Goal: Feedback & Contribution: Submit feedback/report problem

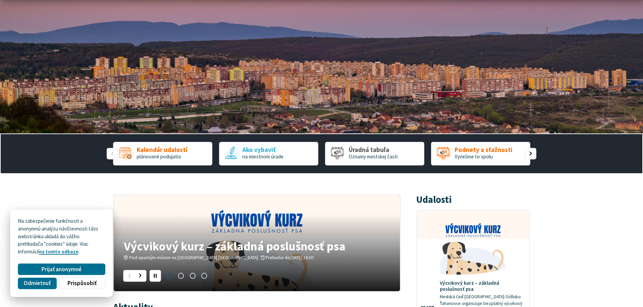
scroll to position [67, 0]
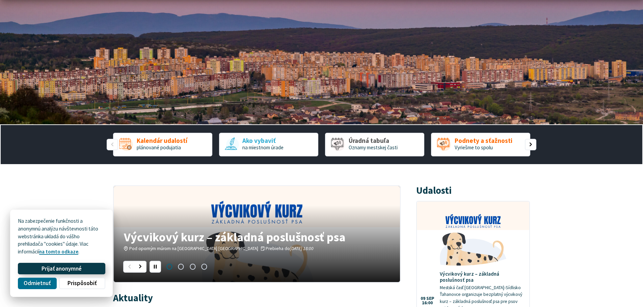
click at [52, 269] on span "Prijať anonymné" at bounding box center [62, 269] width 40 height 7
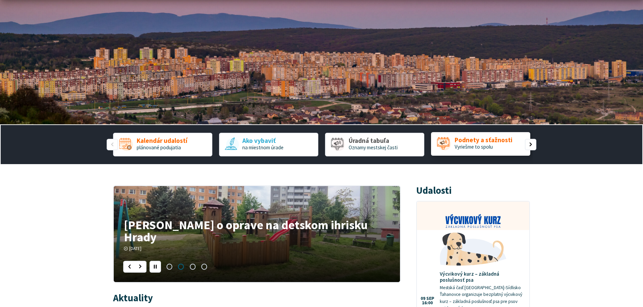
click at [505, 147] on span "Podnety a sťažnosti Vyriešme to spolu" at bounding box center [484, 143] width 58 height 13
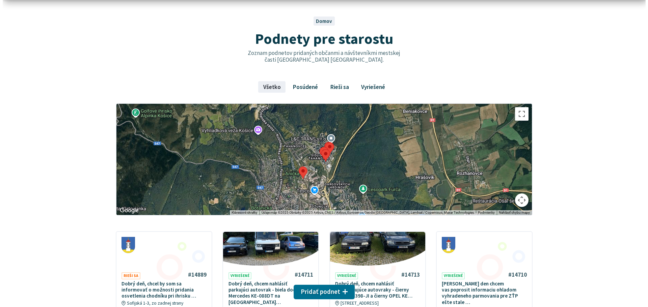
scroll to position [67, 0]
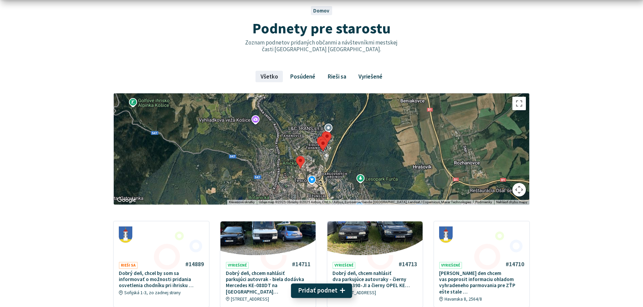
click at [316, 292] on span "Pridať podnet" at bounding box center [317, 291] width 39 height 8
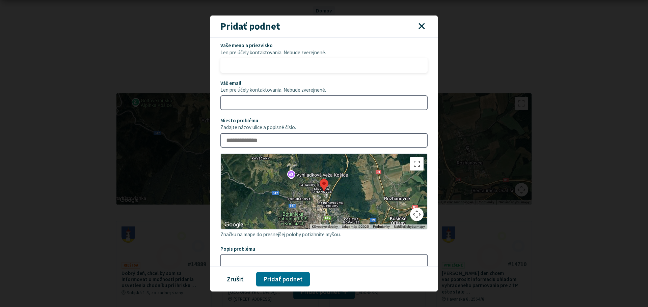
click at [298, 67] on input "Vaše meno a priezvisko Len pre účely kontaktovania. Nebude zverejnené." at bounding box center [323, 65] width 207 height 15
type input "**********"
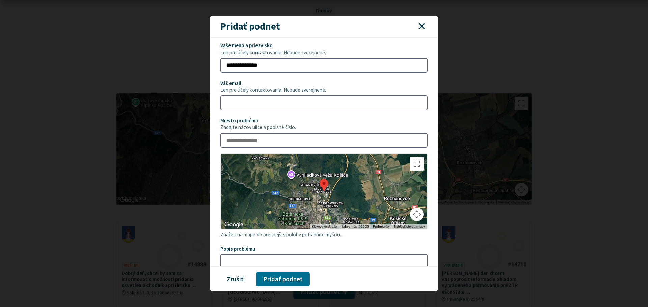
click at [353, 81] on span "Váš email Len pre účely kontaktovania. Nebude zverejnené." at bounding box center [323, 87] width 207 height 12
click at [353, 95] on input "Váš email Len pre účely kontaktovania. Nebude zverejnené." at bounding box center [323, 102] width 207 height 15
click at [332, 100] on input "Váš email Len pre účely kontaktovania. Nebude zverejnené." at bounding box center [323, 102] width 207 height 15
type input "**********"
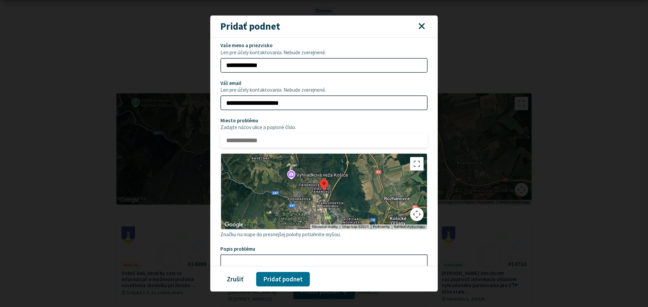
click at [313, 142] on input "Miesto problému Zadajte názov ulice a popisné číslo." at bounding box center [323, 140] width 207 height 15
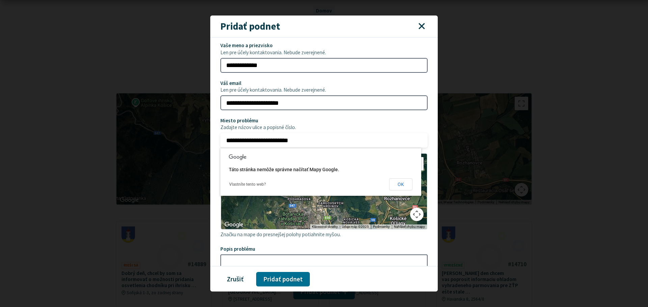
type input "**********"
click at [350, 130] on span "Zadajte názov ulice a popisné číslo." at bounding box center [323, 128] width 207 height 6
click at [350, 133] on input "**********" at bounding box center [323, 140] width 207 height 15
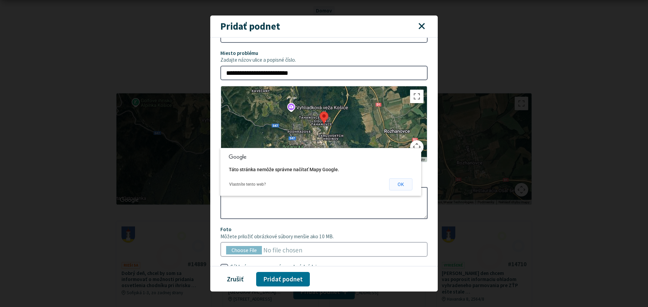
click at [390, 179] on button "OK" at bounding box center [400, 185] width 23 height 12
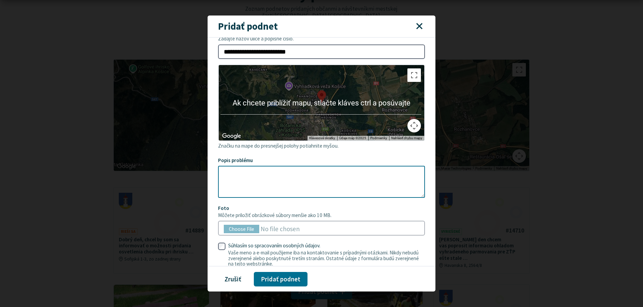
scroll to position [101, 0]
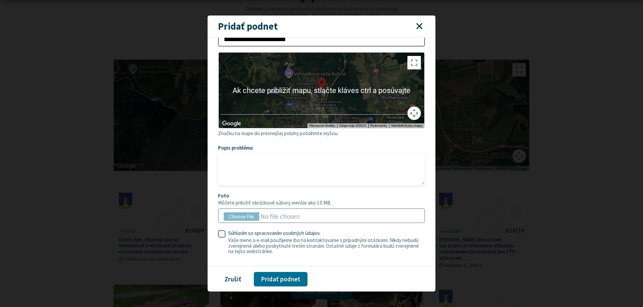
click at [284, 164] on textarea "Popis problému" at bounding box center [321, 170] width 207 height 32
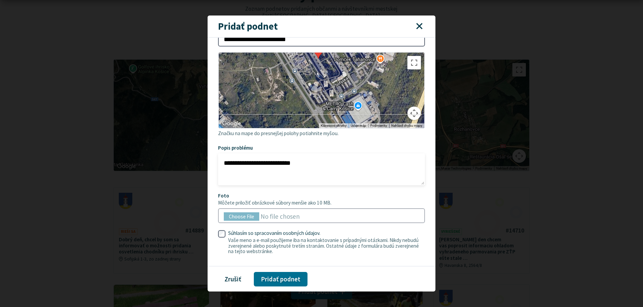
type textarea "**********"
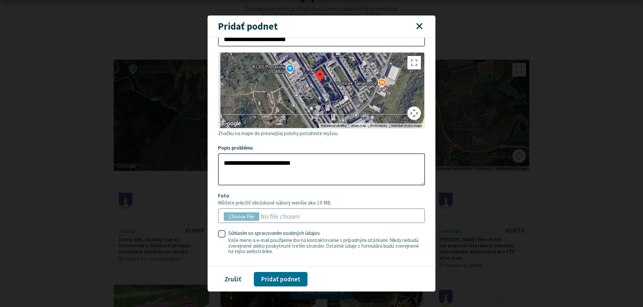
drag, startPoint x: 317, startPoint y: 89, endPoint x: 319, endPoint y: 101, distance: 12.3
click at [319, 101] on div at bounding box center [322, 91] width 206 height 76
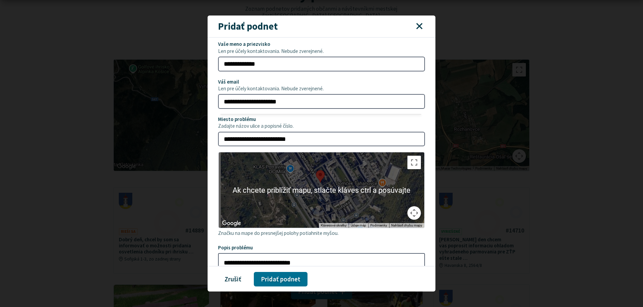
scroll to position [0, 0]
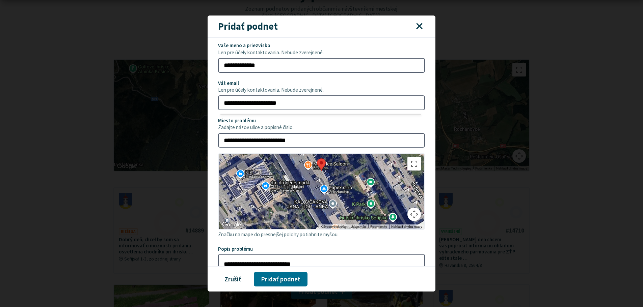
drag, startPoint x: 317, startPoint y: 177, endPoint x: 321, endPoint y: 187, distance: 10.5
click at [321, 187] on div at bounding box center [322, 192] width 206 height 76
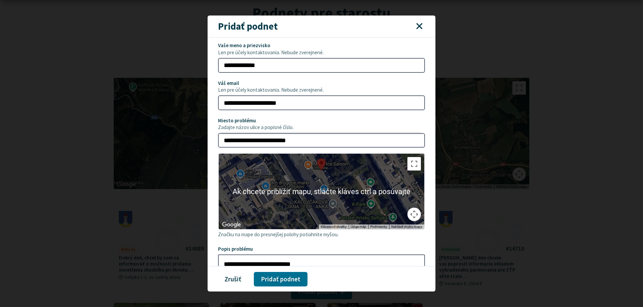
scroll to position [67, 0]
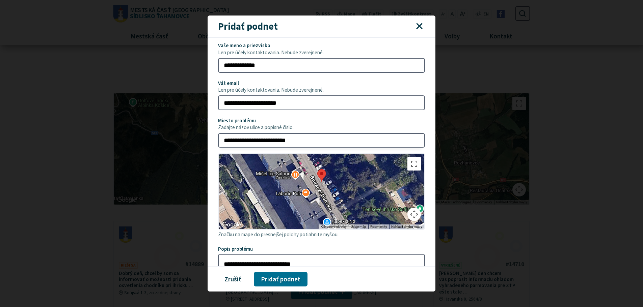
drag, startPoint x: 320, startPoint y: 169, endPoint x: 323, endPoint y: 183, distance: 14.3
click at [327, 190] on div at bounding box center [322, 192] width 206 height 76
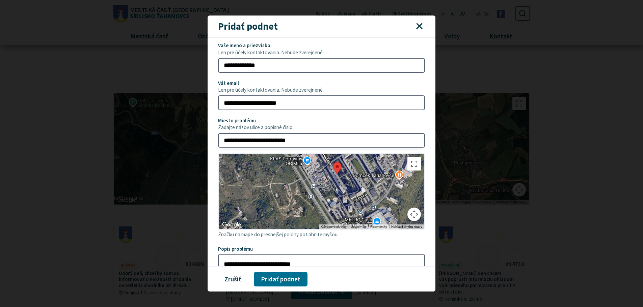
drag, startPoint x: 341, startPoint y: 186, endPoint x: 341, endPoint y: 178, distance: 8.1
click at [341, 178] on div at bounding box center [322, 192] width 206 height 76
drag, startPoint x: 329, startPoint y: 141, endPoint x: 136, endPoint y: 127, distance: 193.2
click at [136, 127] on div "**********" at bounding box center [321, 153] width 643 height 307
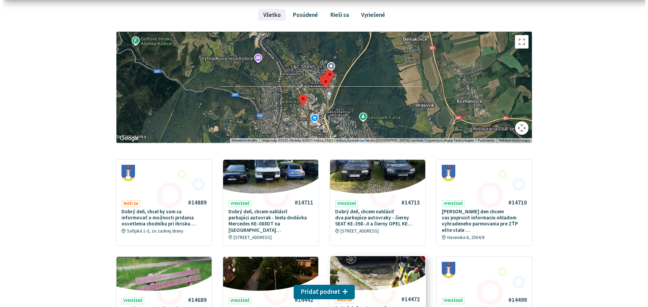
scroll to position [135, 0]
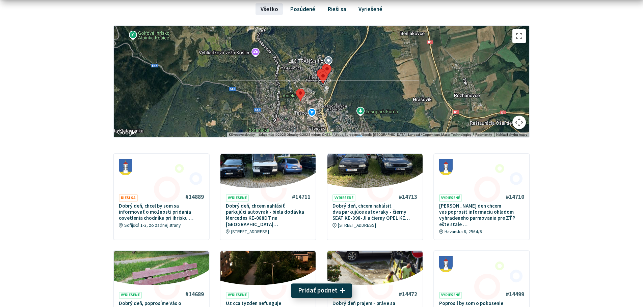
click at [332, 290] on span "Pridať podnet" at bounding box center [317, 291] width 39 height 8
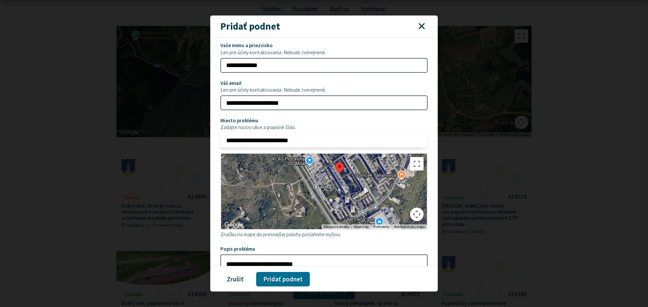
click at [315, 141] on input "**********" at bounding box center [323, 140] width 207 height 15
drag, startPoint x: 333, startPoint y: 143, endPoint x: 219, endPoint y: 144, distance: 114.1
click at [219, 144] on section "**********" at bounding box center [324, 152] width 228 height 228
type input "**********"
click at [361, 112] on div "**********" at bounding box center [323, 199] width 207 height 313
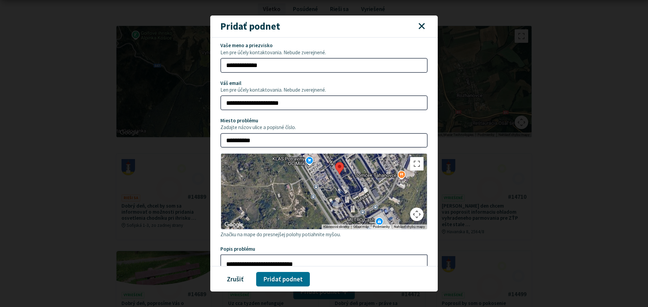
click at [347, 125] on span "Miesto problému Zadajte názov ulice a popisné číslo." at bounding box center [323, 124] width 207 height 12
click at [347, 133] on input "**********" at bounding box center [323, 140] width 207 height 15
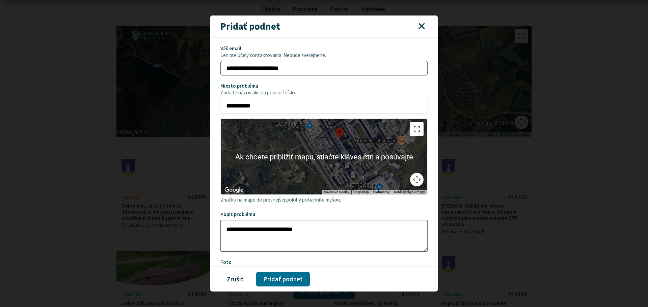
scroll to position [67, 0]
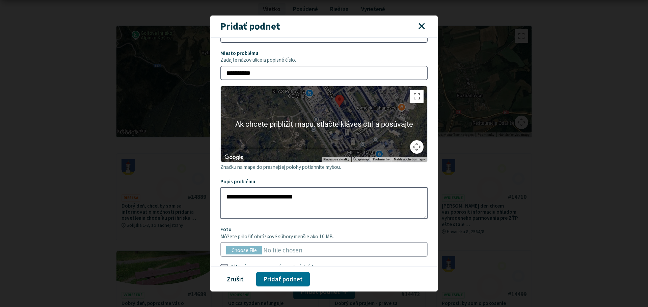
click at [339, 177] on div "**********" at bounding box center [323, 131] width 207 height 313
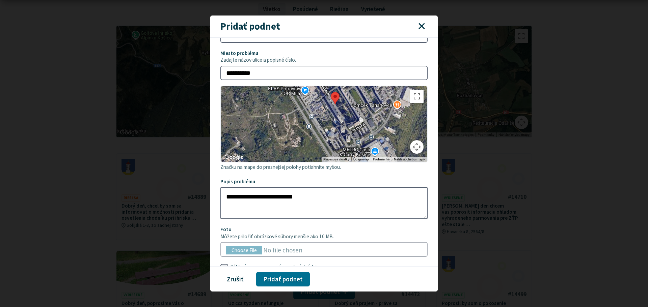
drag, startPoint x: 366, startPoint y: 120, endPoint x: 360, endPoint y: 117, distance: 6.7
click at [360, 117] on div at bounding box center [324, 124] width 206 height 76
click at [340, 113] on div at bounding box center [324, 124] width 206 height 76
drag, startPoint x: 333, startPoint y: 102, endPoint x: 344, endPoint y: 124, distance: 23.9
click at [352, 115] on area at bounding box center [352, 115] width 0 height 0
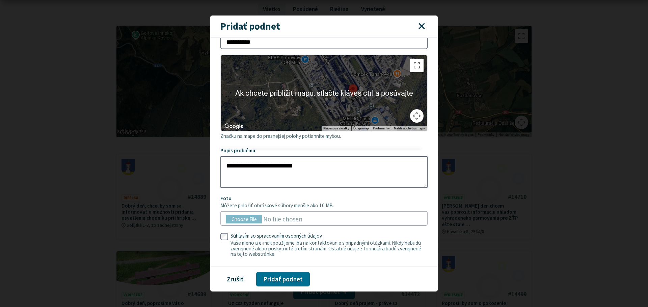
scroll to position [103, 0]
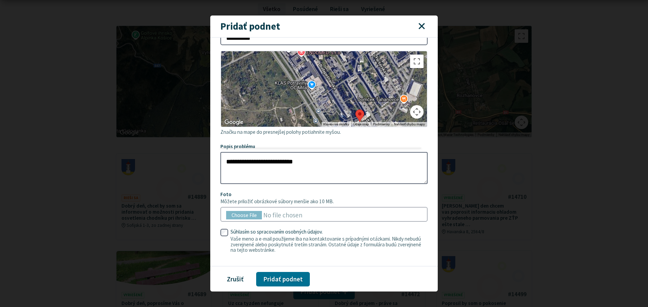
drag, startPoint x: 335, startPoint y: 100, endPoint x: 341, endPoint y: 131, distance: 31.8
click at [341, 131] on div "**********" at bounding box center [323, 96] width 207 height 313
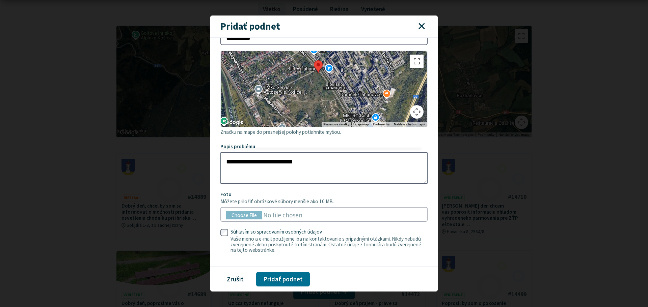
drag, startPoint x: 362, startPoint y: 103, endPoint x: 313, endPoint y: 61, distance: 63.7
click at [314, 60] on area at bounding box center [314, 60] width 0 height 0
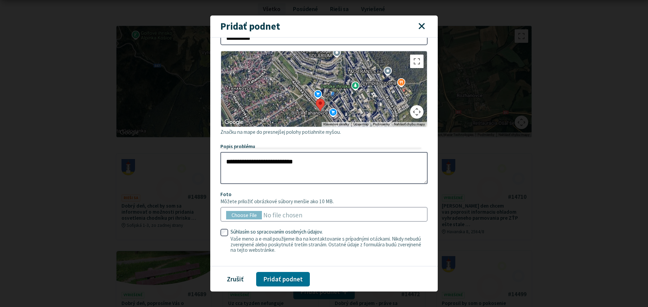
drag, startPoint x: 311, startPoint y: 76, endPoint x: 326, endPoint y: 123, distance: 49.2
click at [326, 125] on div "Ak chcete priblížiť mapu, stlačte kláves ctrl a posúvajte Klávesové skratky Úda…" at bounding box center [324, 89] width 206 height 76
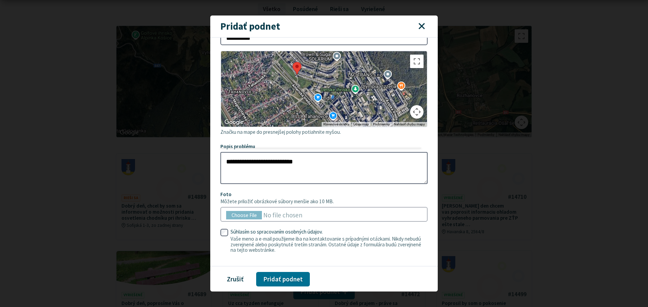
drag, startPoint x: 319, startPoint y: 108, endPoint x: 297, endPoint y: 60, distance: 53.6
click at [293, 62] on area at bounding box center [293, 62] width 0 height 0
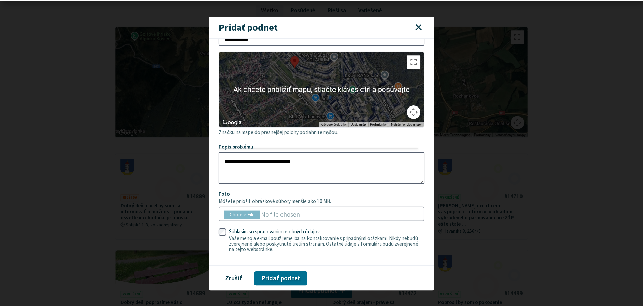
scroll to position [69, 0]
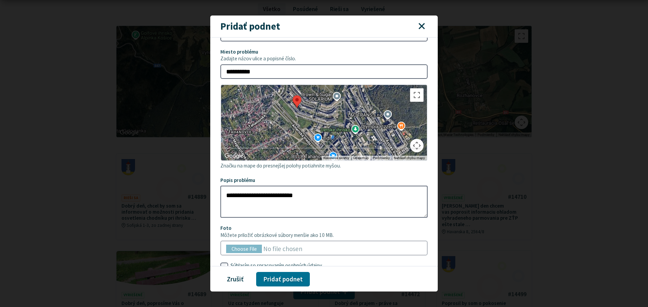
drag, startPoint x: 303, startPoint y: 122, endPoint x: 327, endPoint y: 130, distance: 25.4
click at [328, 132] on div at bounding box center [324, 123] width 206 height 76
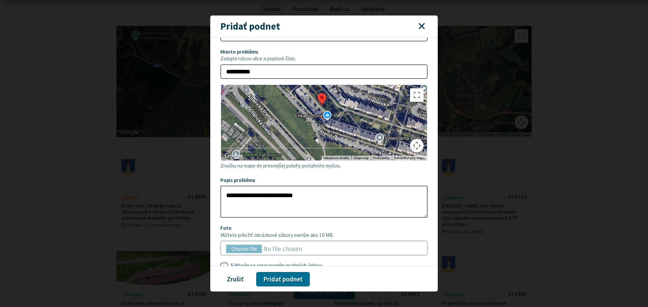
drag, startPoint x: 353, startPoint y: 134, endPoint x: 354, endPoint y: 117, distance: 16.9
click at [354, 117] on div at bounding box center [324, 123] width 206 height 76
click at [325, 115] on div at bounding box center [324, 123] width 206 height 76
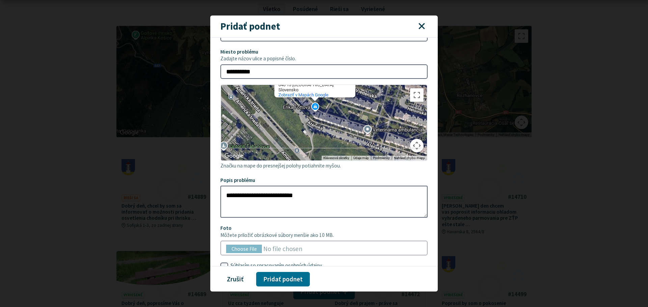
drag, startPoint x: 348, startPoint y: 129, endPoint x: 335, endPoint y: 115, distance: 19.8
click at [335, 115] on div "Erika Fottová Erika Fottová Aténska 2622/20 040 13 Košice Slovensko Zobraziť v …" at bounding box center [324, 123] width 206 height 76
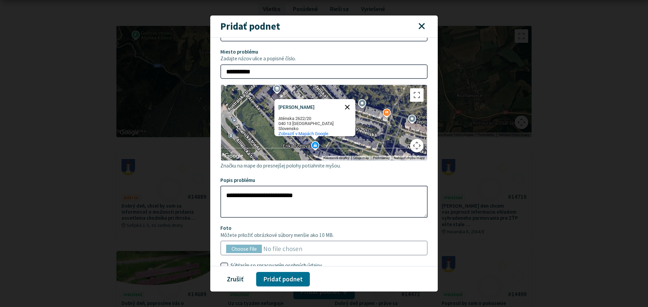
click at [347, 103] on button "Zavrieť" at bounding box center [347, 107] width 16 height 16
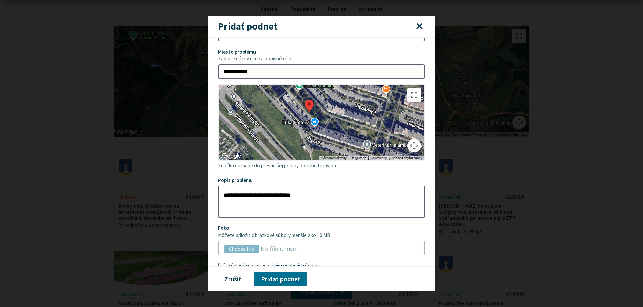
drag, startPoint x: 336, startPoint y: 126, endPoint x: 338, endPoint y: 94, distance: 32.1
click at [338, 94] on div at bounding box center [322, 123] width 206 height 76
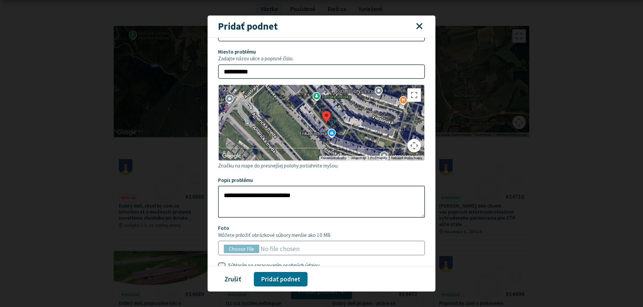
drag, startPoint x: 310, startPoint y: 101, endPoint x: 324, endPoint y: 109, distance: 16.7
click at [326, 111] on img at bounding box center [326, 117] width 9 height 12
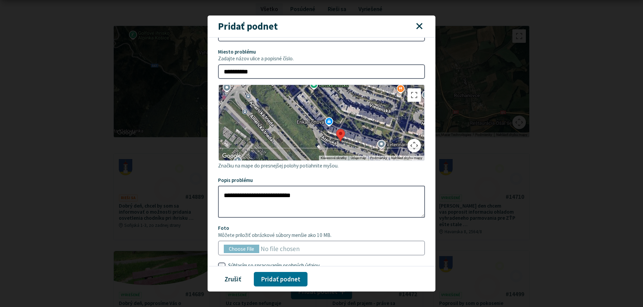
drag, startPoint x: 321, startPoint y: 105, endPoint x: 357, endPoint y: 141, distance: 50.8
click at [336, 129] on area at bounding box center [336, 129] width 0 height 0
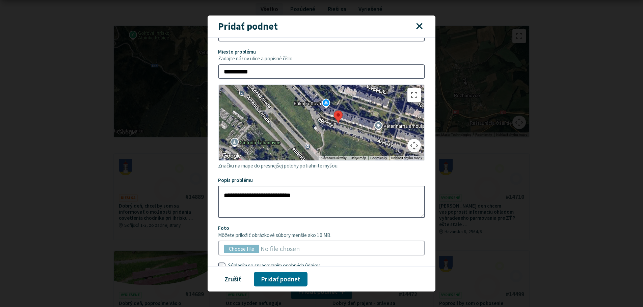
drag, startPoint x: 350, startPoint y: 139, endPoint x: 340, endPoint y: 113, distance: 27.1
click at [340, 113] on div at bounding box center [322, 123] width 206 height 76
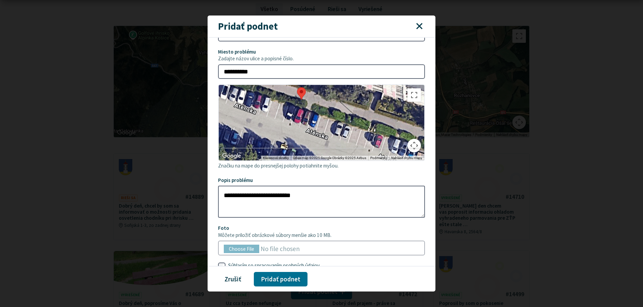
drag, startPoint x: 341, startPoint y: 111, endPoint x: 317, endPoint y: 139, distance: 37.3
click at [317, 139] on div at bounding box center [322, 123] width 206 height 76
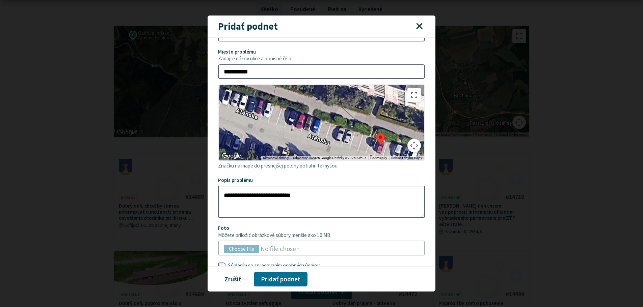
drag, startPoint x: 300, startPoint y: 97, endPoint x: 393, endPoint y: 143, distance: 103.8
click at [376, 133] on area at bounding box center [376, 133] width 0 height 0
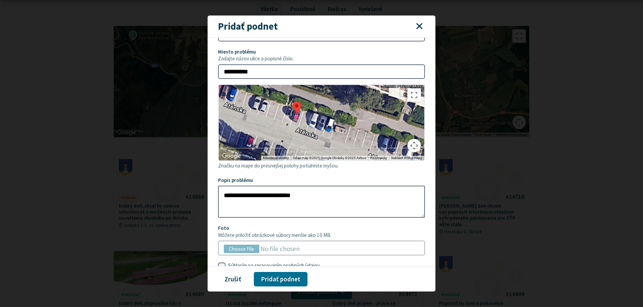
drag, startPoint x: 398, startPoint y: 131, endPoint x: 313, endPoint y: 99, distance: 90.2
click at [313, 99] on div at bounding box center [322, 123] width 206 height 76
drag, startPoint x: 297, startPoint y: 108, endPoint x: 351, endPoint y: 130, distance: 58.5
click at [348, 124] on area at bounding box center [348, 124] width 0 height 0
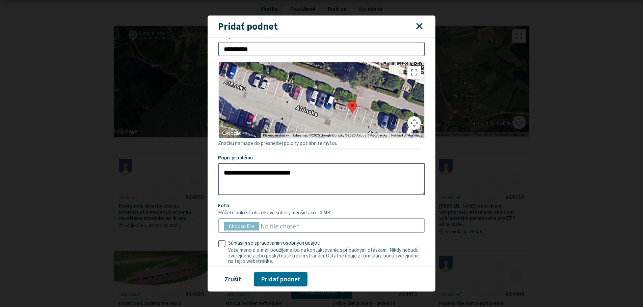
scroll to position [103, 0]
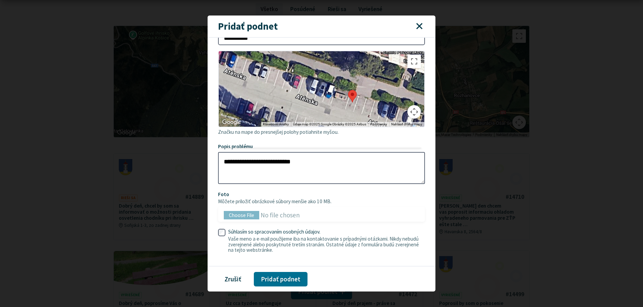
click at [247, 216] on input "Foto Môžete priložiť obrázkové súbory menšie ako 10 MB." at bounding box center [321, 214] width 207 height 15
click at [252, 218] on input "Foto Môžete priložiť obrázkové súbory menšie ako 10 MB." at bounding box center [321, 214] width 207 height 15
type input "**********"
click at [294, 278] on button "Pridať podnet" at bounding box center [281, 279] width 54 height 15
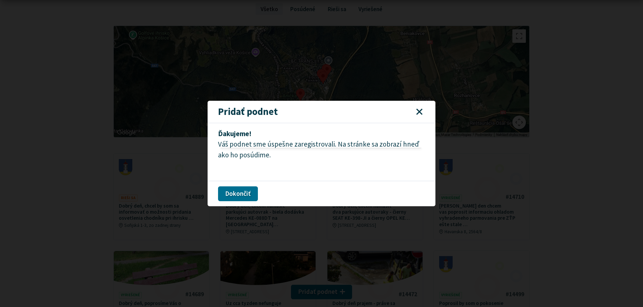
scroll to position [0, 0]
click at [233, 194] on button "Dokončiť" at bounding box center [238, 193] width 40 height 15
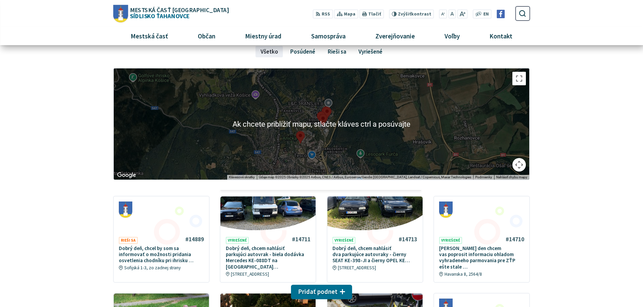
scroll to position [67, 0]
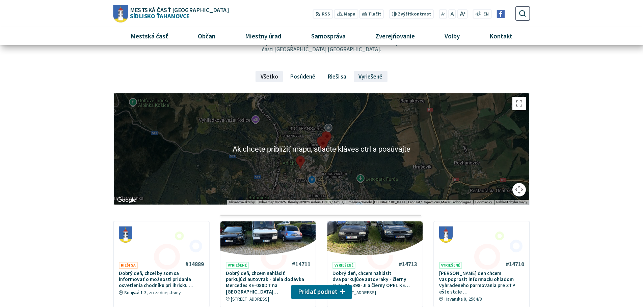
click at [382, 72] on link "Vyriešené" at bounding box center [371, 76] width 34 height 11
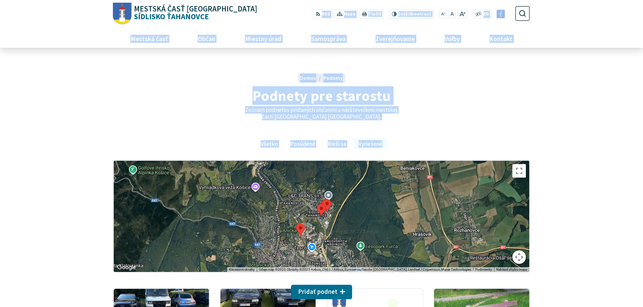
drag, startPoint x: 11, startPoint y: 190, endPoint x: 28, endPoint y: 119, distance: 72.9
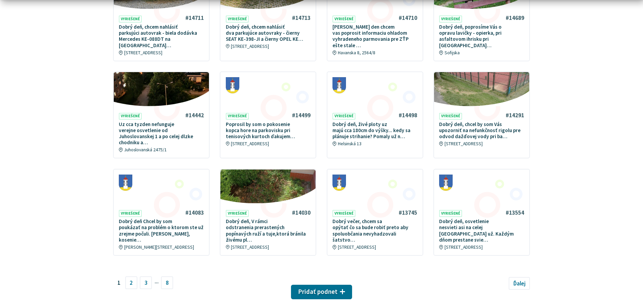
scroll to position [337, 0]
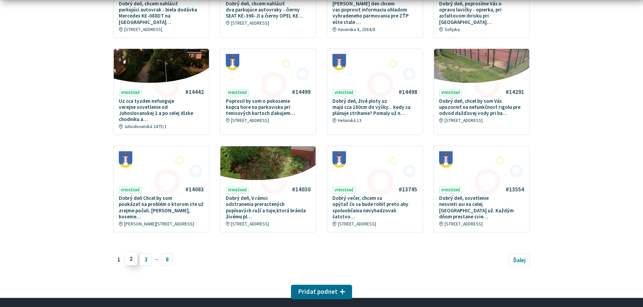
click at [134, 253] on link "2" at bounding box center [131, 259] width 12 height 13
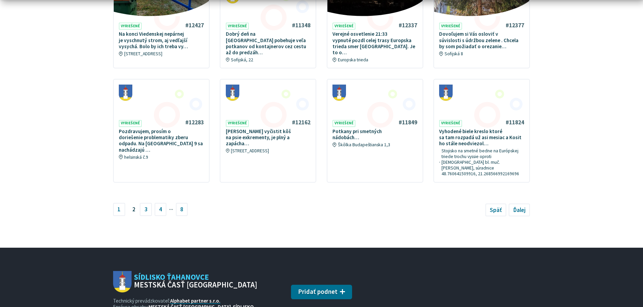
scroll to position [405, 0]
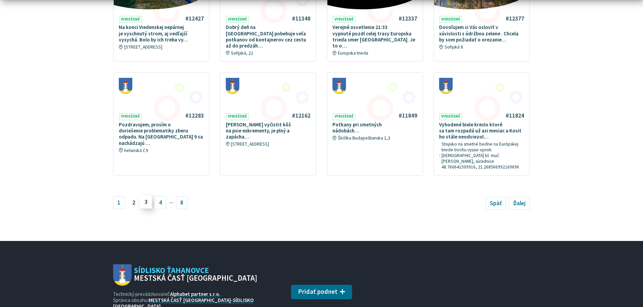
click at [145, 196] on link "3" at bounding box center [146, 202] width 12 height 13
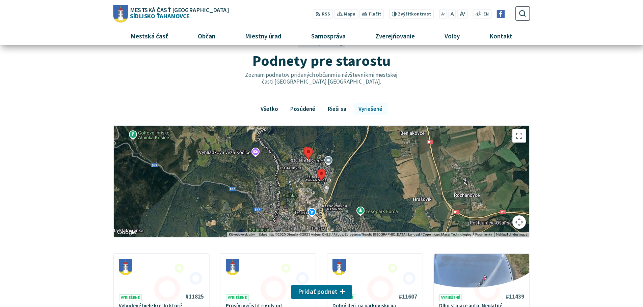
scroll to position [34, 0]
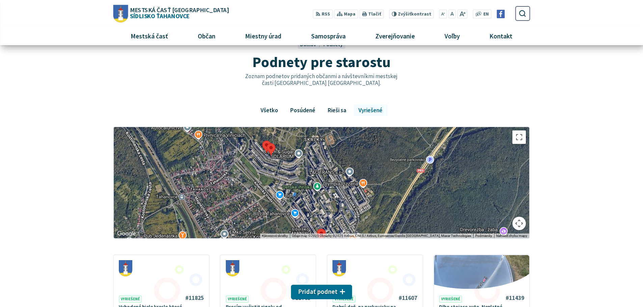
drag, startPoint x: 275, startPoint y: 164, endPoint x: 297, endPoint y: 176, distance: 25.2
click at [297, 176] on div "Mapa podnetov" at bounding box center [321, 182] width 415 height 111
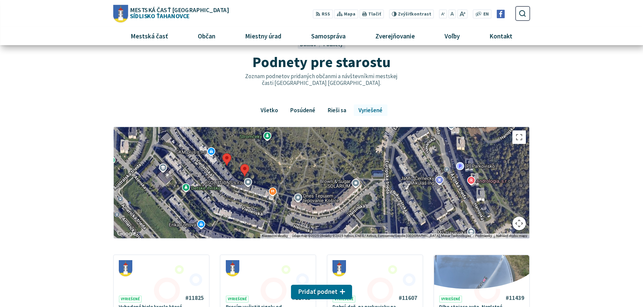
drag, startPoint x: 238, startPoint y: 161, endPoint x: 262, endPoint y: 170, distance: 26.5
click at [262, 170] on div "Mapa podnetov" at bounding box center [321, 182] width 415 height 111
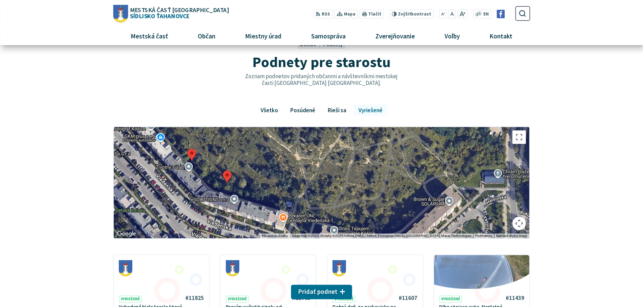
click at [223, 171] on area "Mapa podnetov" at bounding box center [223, 171] width 0 height 0
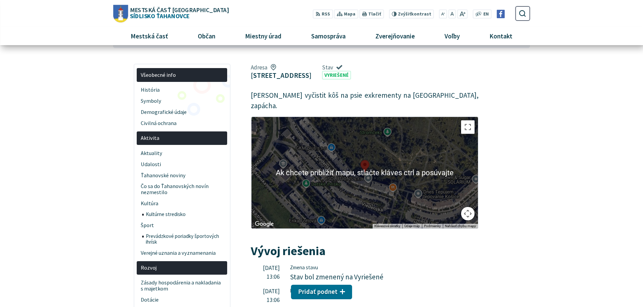
scroll to position [34, 0]
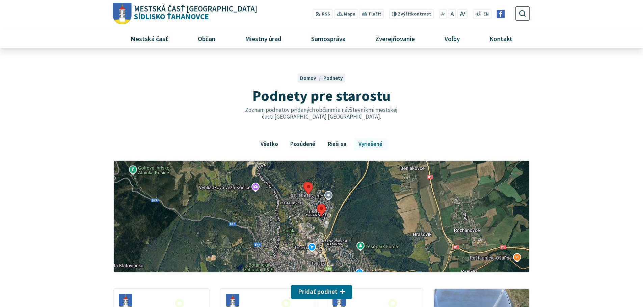
scroll to position [34, 0]
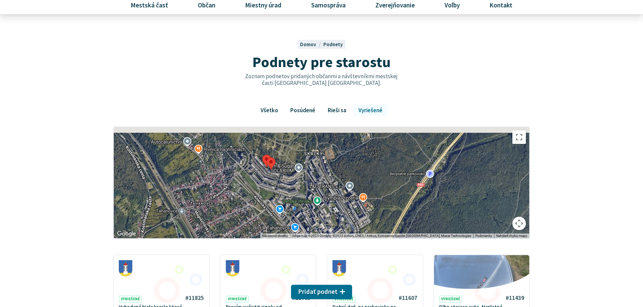
drag, startPoint x: 284, startPoint y: 159, endPoint x: 310, endPoint y: 187, distance: 38.2
click at [310, 187] on div "Mapa podnetov" at bounding box center [321, 182] width 415 height 111
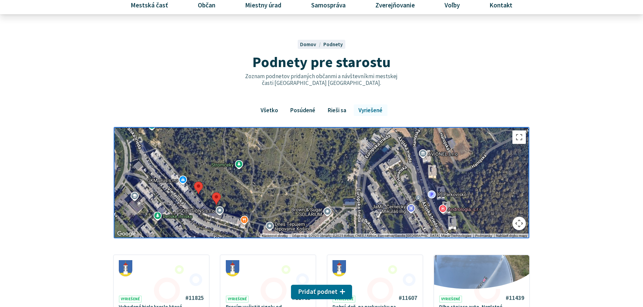
click at [194, 182] on area "Mapa podnetov" at bounding box center [194, 182] width 0 height 0
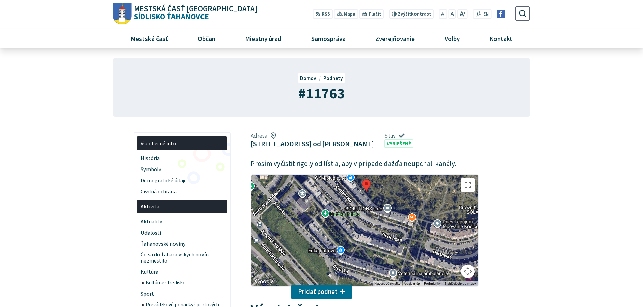
drag, startPoint x: 301, startPoint y: 250, endPoint x: 302, endPoint y: 211, distance: 38.8
click at [302, 211] on div at bounding box center [364, 230] width 226 height 111
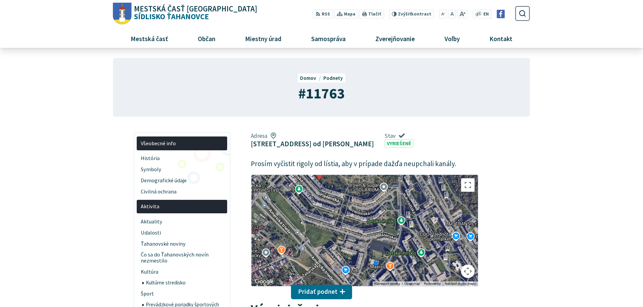
drag, startPoint x: 338, startPoint y: 207, endPoint x: 305, endPoint y: 195, distance: 34.8
click at [349, 236] on div at bounding box center [364, 230] width 226 height 111
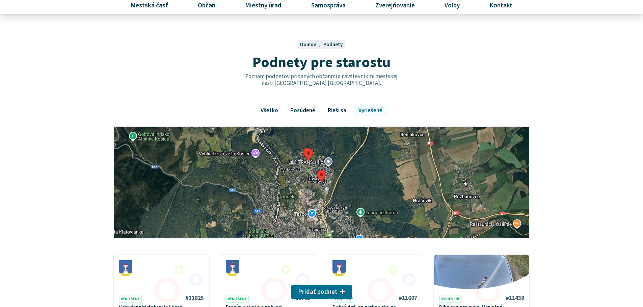
scroll to position [34, 0]
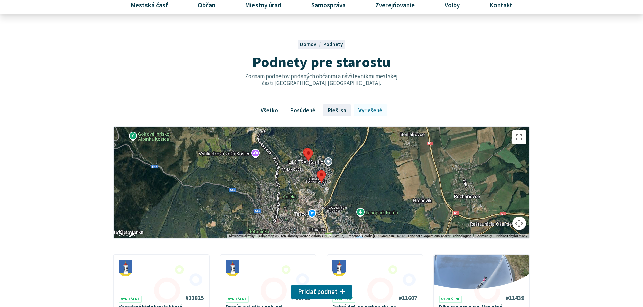
click at [337, 109] on link "Rieši sa" at bounding box center [337, 110] width 28 height 11
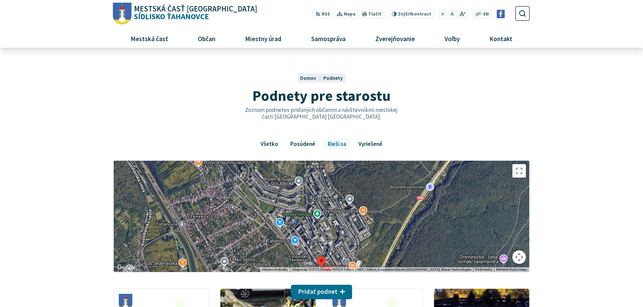
drag, startPoint x: 311, startPoint y: 204, endPoint x: 377, endPoint y: 226, distance: 69.6
click at [377, 226] on div "Mapa podnetov" at bounding box center [321, 216] width 415 height 111
click at [304, 146] on link "Posúdené" at bounding box center [302, 143] width 35 height 11
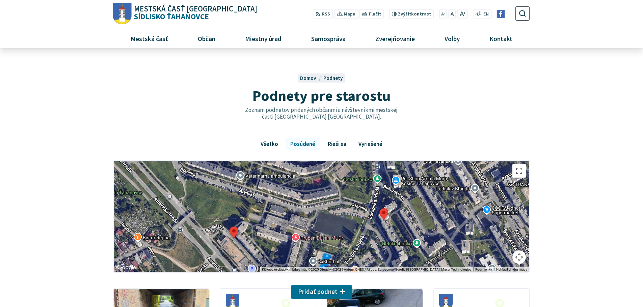
drag, startPoint x: 267, startPoint y: 210, endPoint x: 271, endPoint y: 236, distance: 26.2
click at [271, 244] on div "Mapa podnetov" at bounding box center [321, 216] width 415 height 111
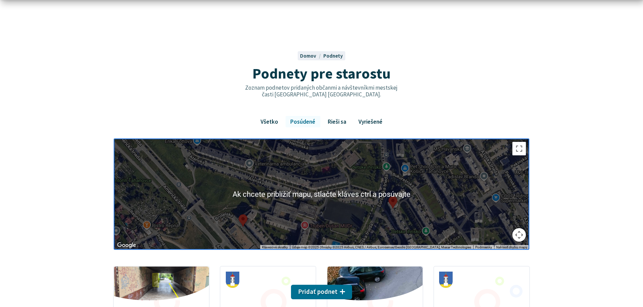
scroll to position [34, 0]
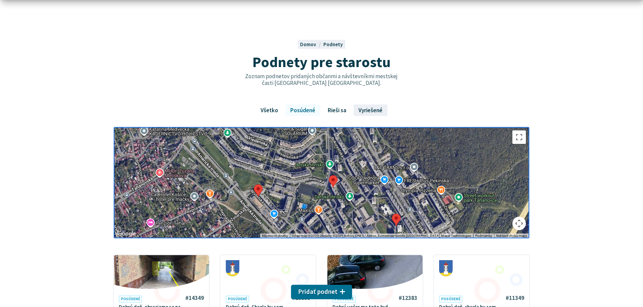
click at [359, 110] on link "Vyriešené" at bounding box center [371, 110] width 34 height 11
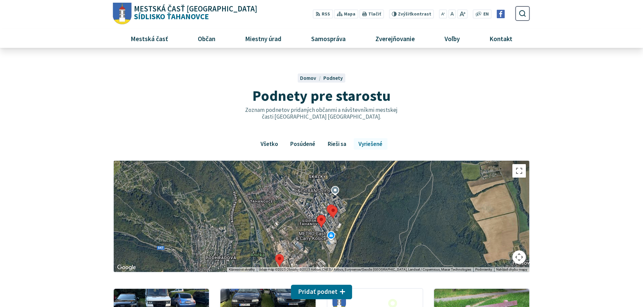
drag, startPoint x: 291, startPoint y: 198, endPoint x: 297, endPoint y: 209, distance: 12.4
click at [297, 209] on div "Mapa podnetov" at bounding box center [321, 216] width 415 height 111
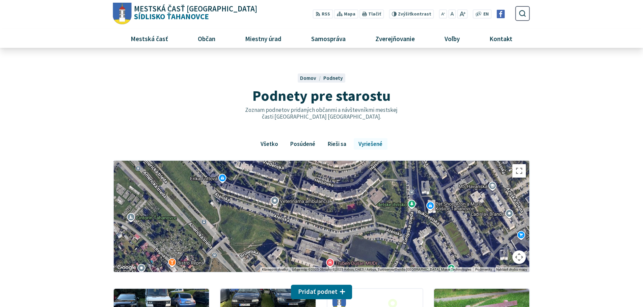
drag, startPoint x: 270, startPoint y: 194, endPoint x: 277, endPoint y: 207, distance: 15.0
click at [277, 207] on div "Mapa podnetov" at bounding box center [321, 216] width 415 height 111
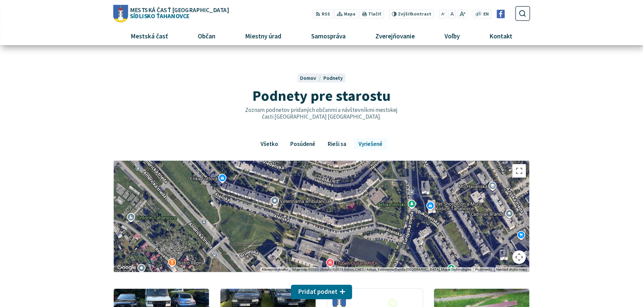
click at [121, 10] on img "Logo Sídlisko Ťahanovce, prejsť na domovskú stránku." at bounding box center [120, 14] width 15 height 18
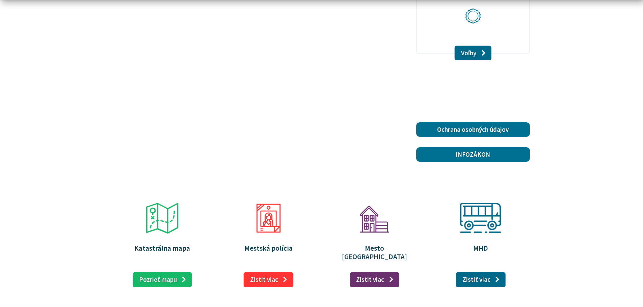
scroll to position [1012, 0]
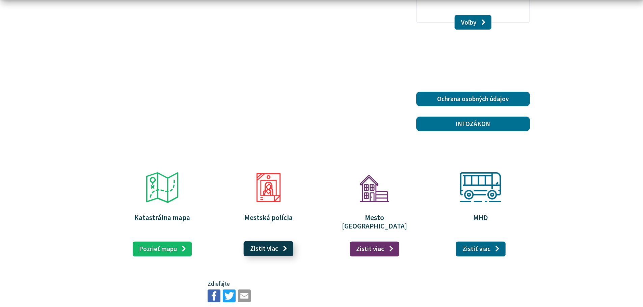
click at [265, 242] on link "Zistiť viac" at bounding box center [269, 249] width 50 height 15
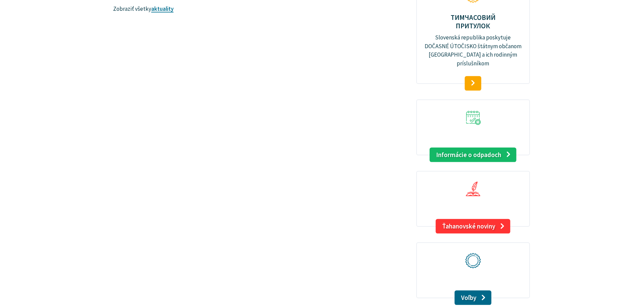
scroll to position [0, 0]
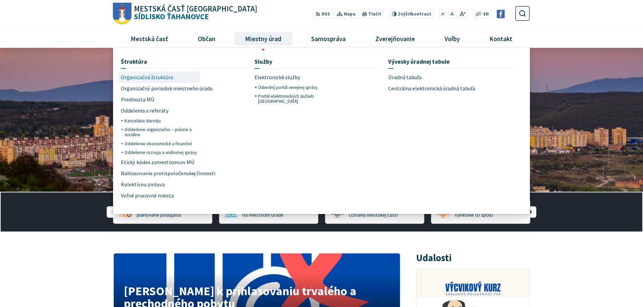
click at [146, 77] on span "Organizačná štruktúra" at bounding box center [147, 77] width 52 height 11
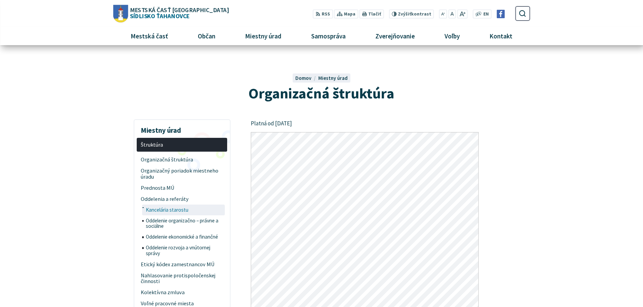
click at [181, 213] on span "Kancelária starostu" at bounding box center [185, 210] width 78 height 11
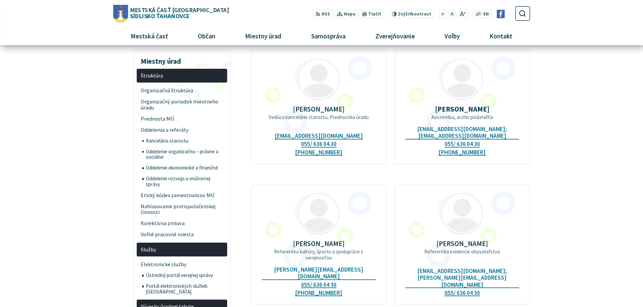
scroll to position [67, 0]
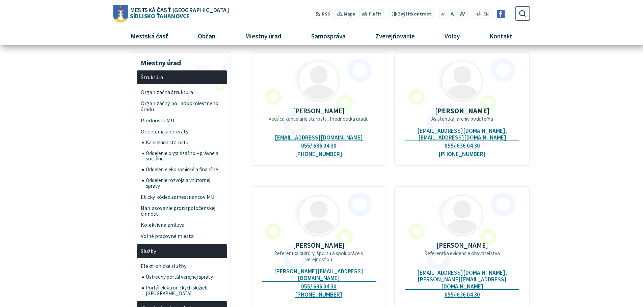
drag, startPoint x: 159, startPoint y: 151, endPoint x: 93, endPoint y: 150, distance: 65.5
click at [159, 151] on span "Oddelenie organizačno – právne a sociálne" at bounding box center [185, 156] width 78 height 17
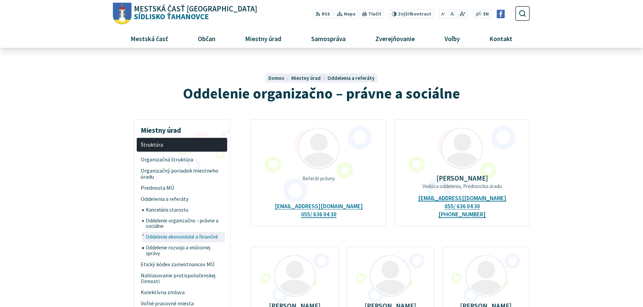
click at [178, 237] on span "Oddelenie ekonomické a finančné" at bounding box center [185, 237] width 78 height 11
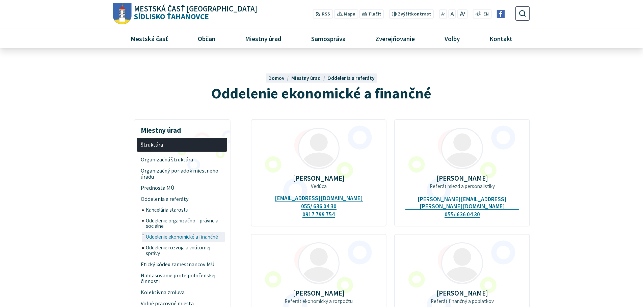
click at [154, 238] on span "Oddelenie ekonomické a finančné" at bounding box center [185, 237] width 78 height 11
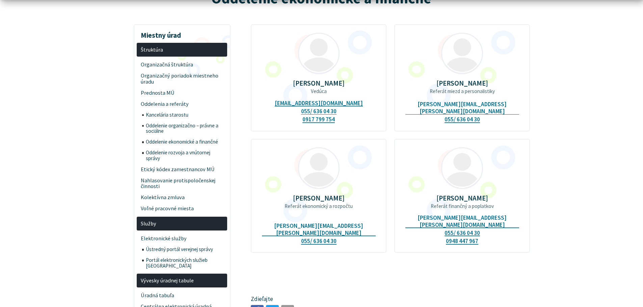
scroll to position [101, 0]
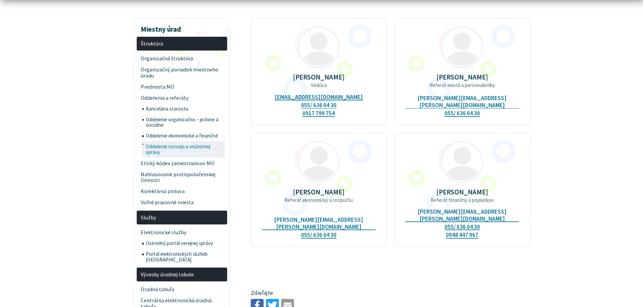
click at [170, 149] on span "Oddelenie rozvoja a vnútornej správy" at bounding box center [185, 149] width 78 height 17
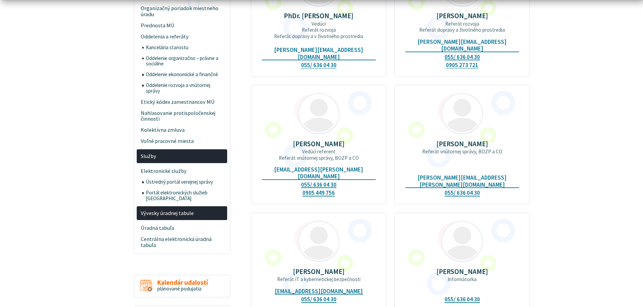
scroll to position [169, 0]
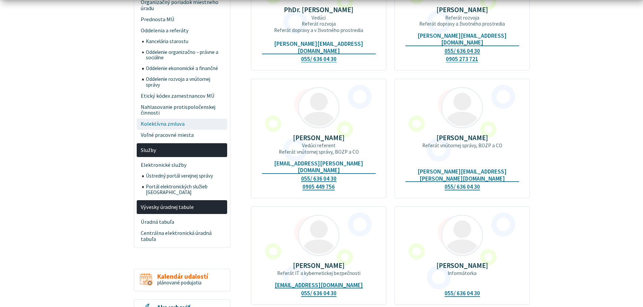
drag, startPoint x: 163, startPoint y: 129, endPoint x: 146, endPoint y: 129, distance: 16.9
click at [163, 129] on span "Kolektívna zmluva" at bounding box center [182, 124] width 83 height 11
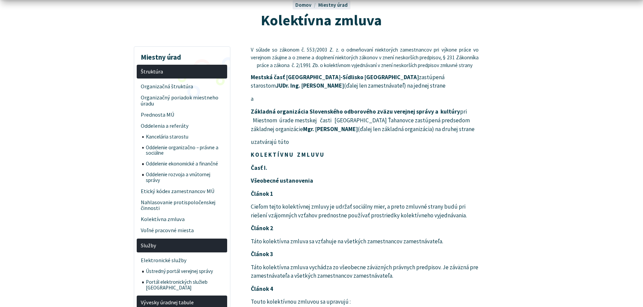
scroll to position [101, 0]
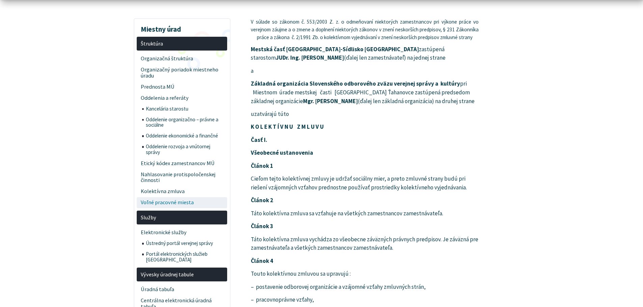
click at [149, 202] on span "Voľné pracovné miesta" at bounding box center [182, 202] width 83 height 11
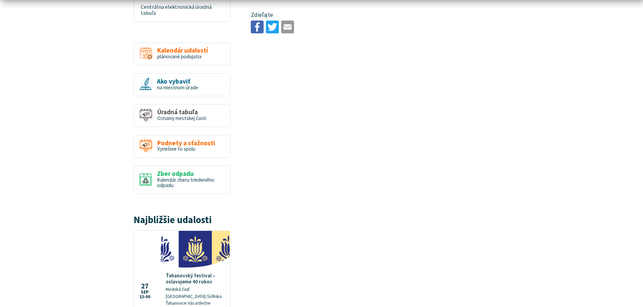
scroll to position [472, 0]
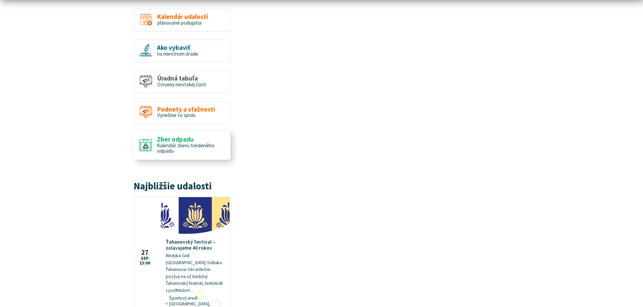
drag, startPoint x: 182, startPoint y: 142, endPoint x: 163, endPoint y: 146, distance: 19.5
click at [182, 142] on span "Kalendár zberu triedeného odpadu" at bounding box center [185, 148] width 57 height 12
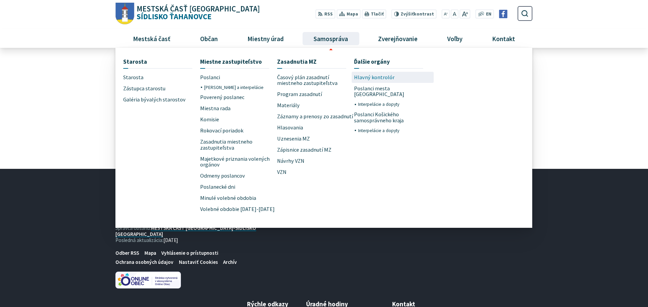
click at [370, 75] on span "Hlavný kontrolór" at bounding box center [374, 77] width 40 height 11
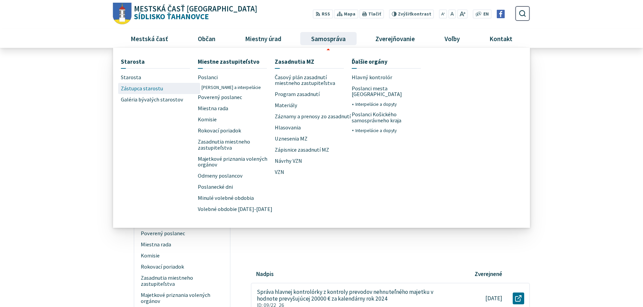
click at [139, 86] on span "Zástupca starostu" at bounding box center [142, 88] width 42 height 11
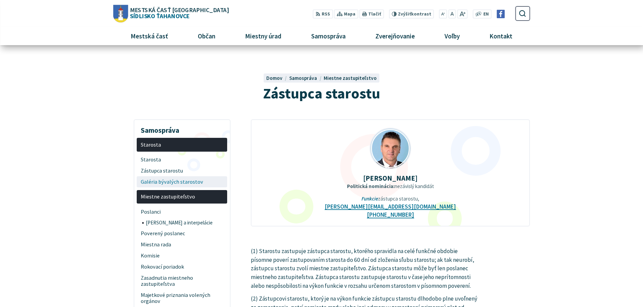
click at [168, 183] on span "Galéria bývalých starostov" at bounding box center [182, 181] width 83 height 11
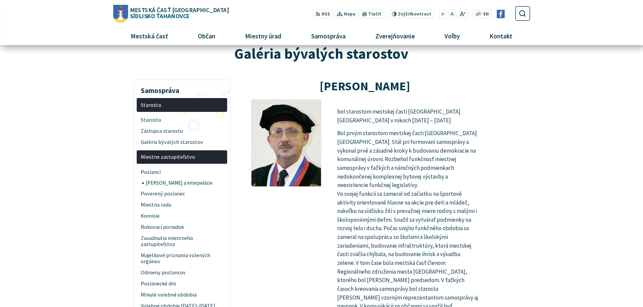
scroll to position [34, 0]
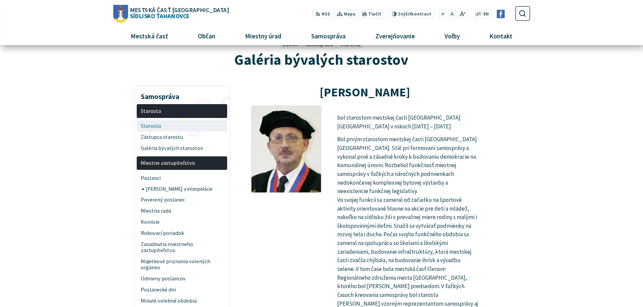
click at [165, 124] on span "Starosta" at bounding box center [182, 125] width 83 height 11
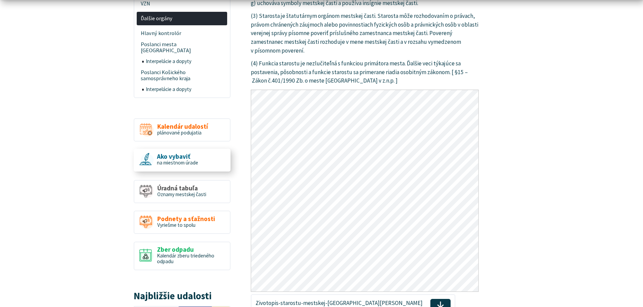
scroll to position [472, 0]
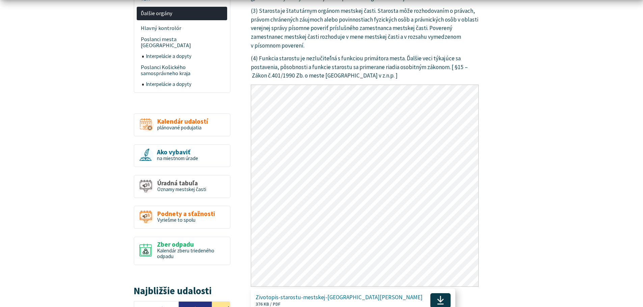
click at [430, 294] on span "Stiahnuť" at bounding box center [440, 301] width 21 height 15
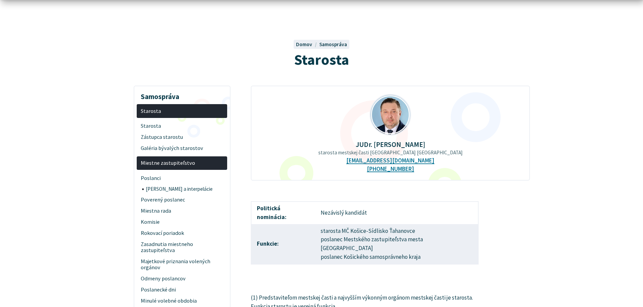
scroll to position [67, 0]
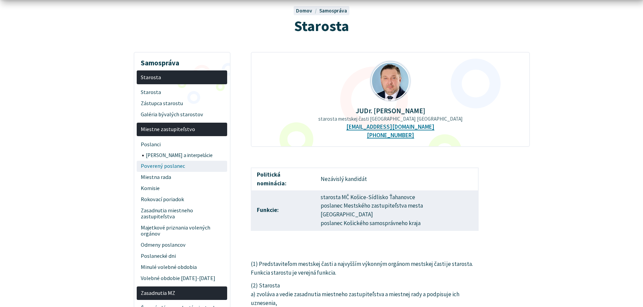
drag, startPoint x: 167, startPoint y: 165, endPoint x: 144, endPoint y: 165, distance: 22.9
click at [167, 165] on span "Poverený poslanec" at bounding box center [182, 166] width 83 height 11
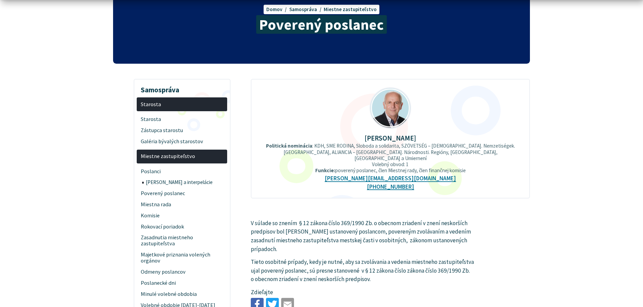
scroll to position [101, 0]
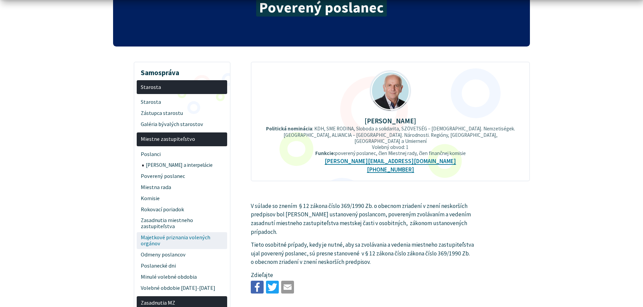
click at [144, 238] on span "Majetkové priznania volených orgánov" at bounding box center [182, 241] width 83 height 17
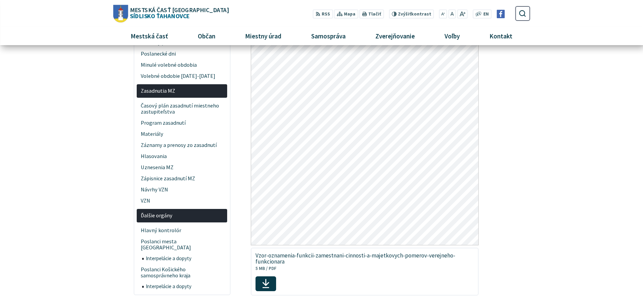
scroll to position [101, 0]
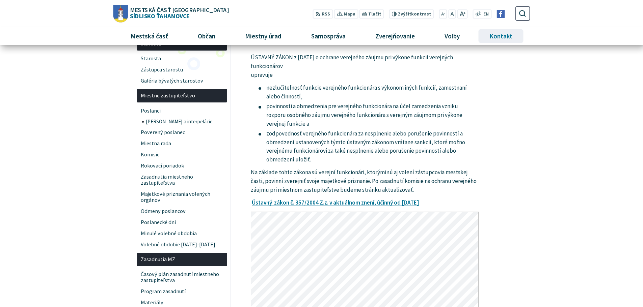
click at [501, 39] on span "Kontakt" at bounding box center [501, 36] width 28 height 18
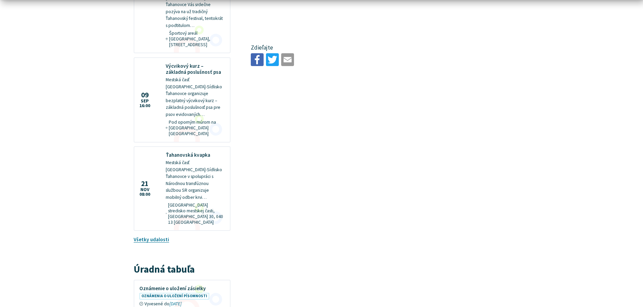
scroll to position [540, 0]
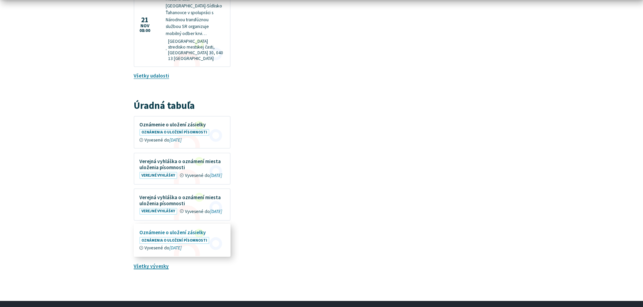
click at [215, 226] on figure at bounding box center [181, 241] width 95 height 32
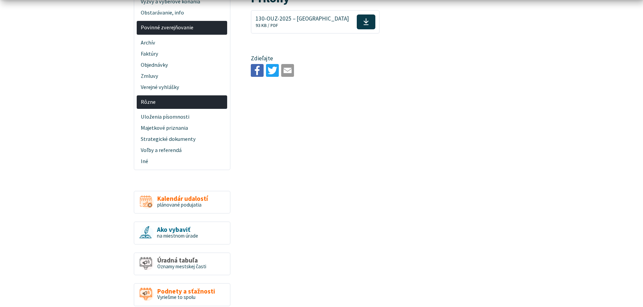
scroll to position [304, 0]
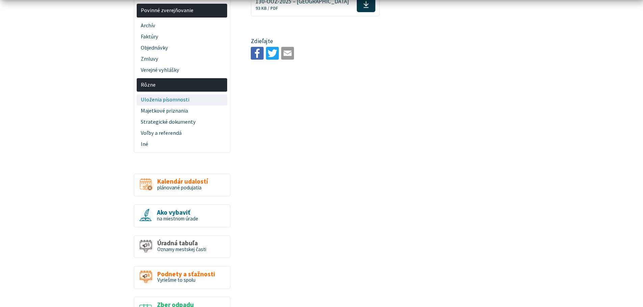
click at [157, 97] on span "Uloženia písomnosti" at bounding box center [182, 99] width 83 height 11
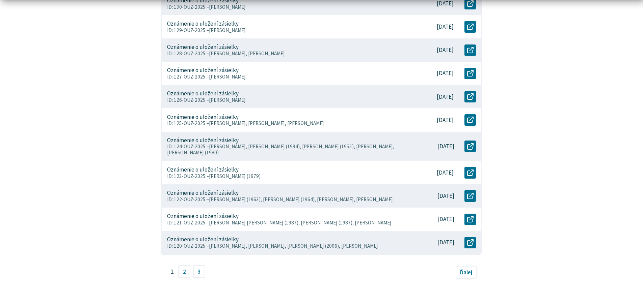
scroll to position [304, 0]
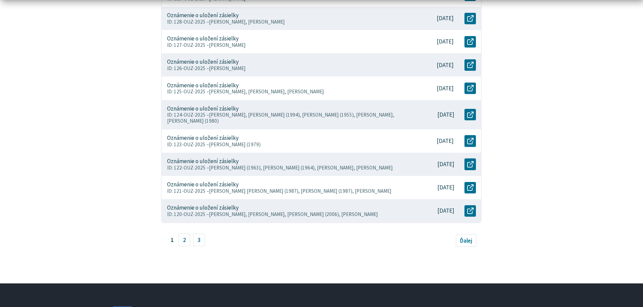
drag, startPoint x: 184, startPoint y: 231, endPoint x: 133, endPoint y: 226, distance: 50.5
click at [184, 234] on link "2" at bounding box center [184, 240] width 12 height 13
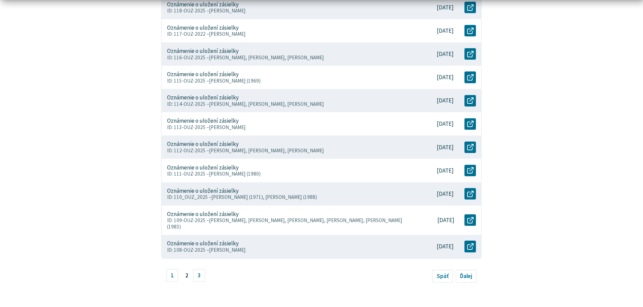
scroll to position [274, 0]
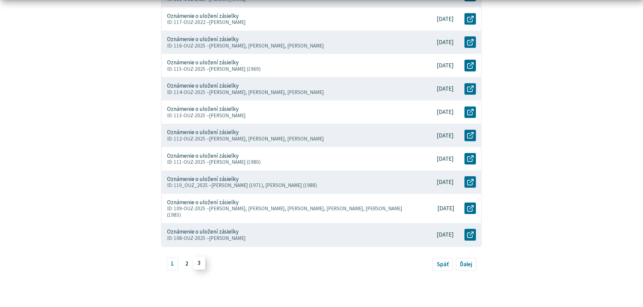
click at [200, 264] on link "3" at bounding box center [199, 263] width 12 height 13
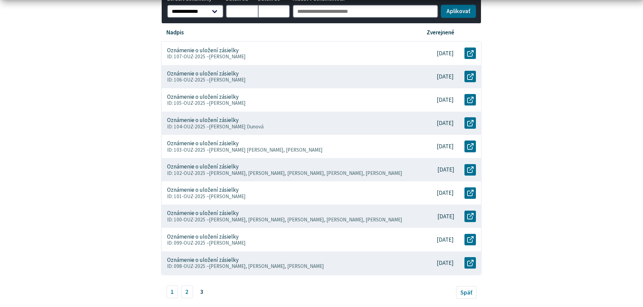
scroll to position [202, 0]
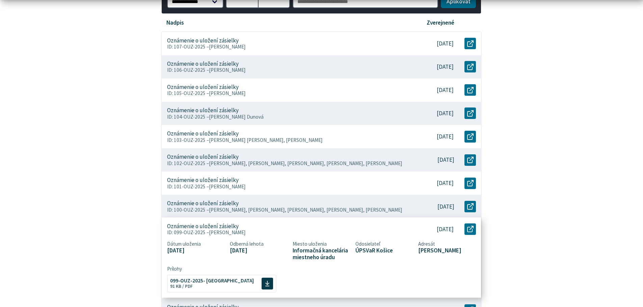
click at [226, 227] on p "Oznámenie o uložení zásielky" at bounding box center [203, 226] width 72 height 7
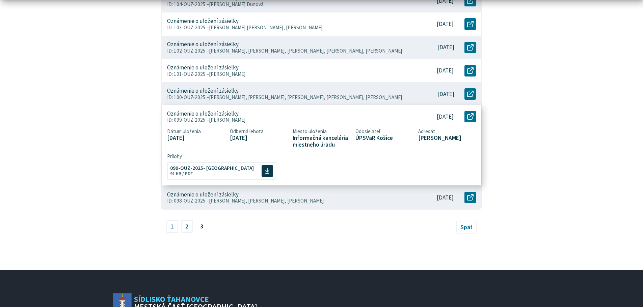
scroll to position [337, 0]
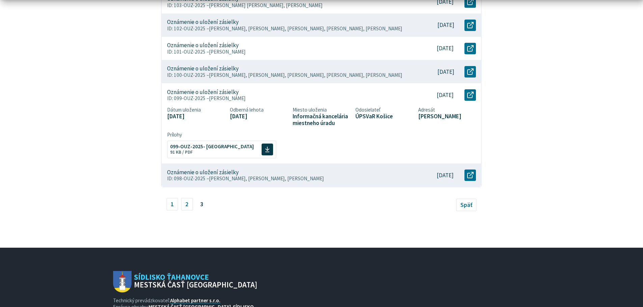
click at [106, 223] on main "**********" at bounding box center [321, 24] width 437 height 447
drag, startPoint x: 105, startPoint y: 225, endPoint x: 31, endPoint y: 40, distance: 199.3
drag, startPoint x: 51, startPoint y: 89, endPoint x: 68, endPoint y: 195, distance: 107.3
click at [51, 89] on body "Na zabezpečenie funkčnosti a anonymnú analýzu návštevnosti táto webstránka ukla…" at bounding box center [321, 67] width 643 height 809
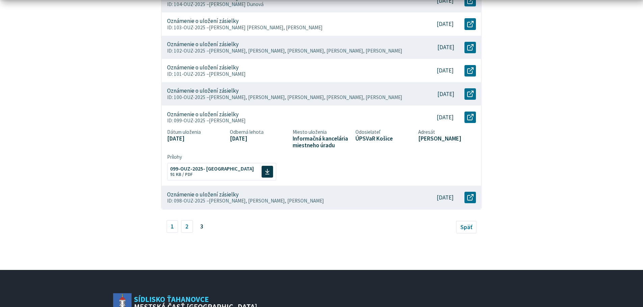
scroll to position [0, 0]
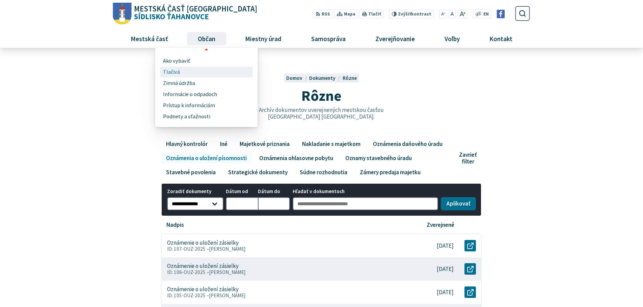
click at [166, 71] on span "Tlačivá" at bounding box center [171, 72] width 17 height 11
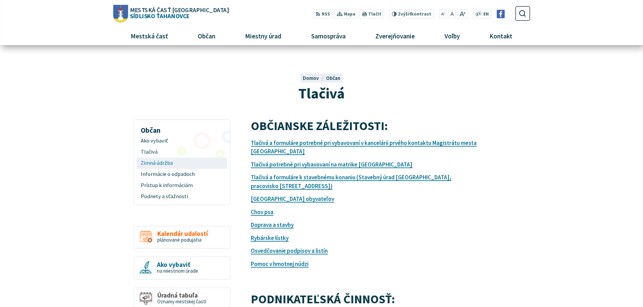
click at [151, 163] on span "Zimná údržba" at bounding box center [182, 163] width 83 height 11
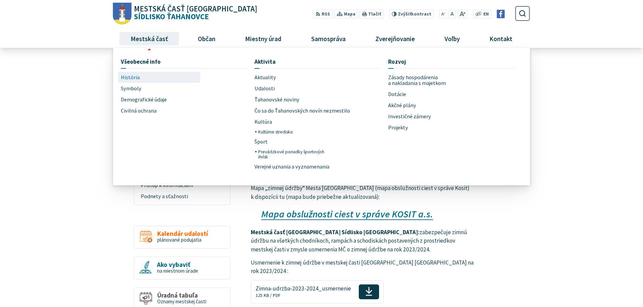
click at [134, 75] on span "História" at bounding box center [130, 77] width 19 height 11
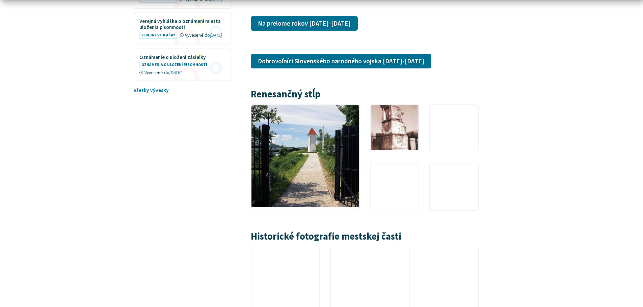
scroll to position [1046, 0]
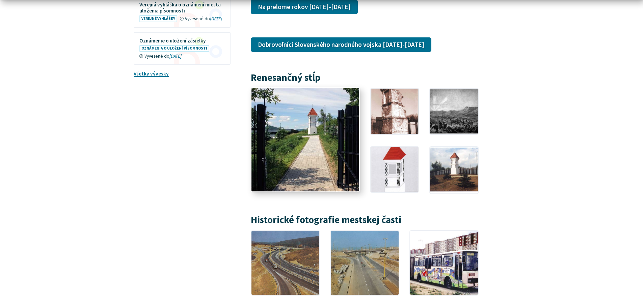
click at [294, 128] on img at bounding box center [305, 139] width 118 height 112
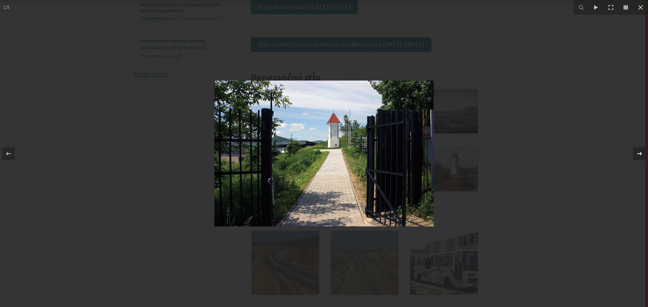
click at [641, 148] on div at bounding box center [639, 153] width 13 height 13
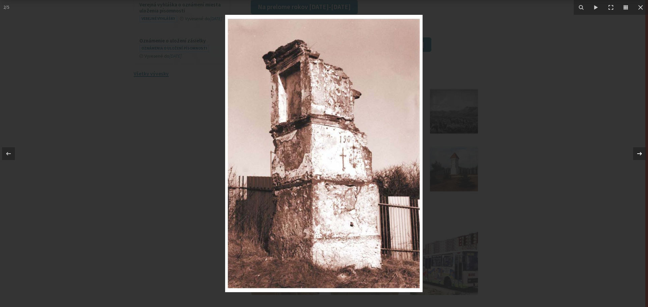
click at [642, 150] on icon at bounding box center [639, 154] width 8 height 8
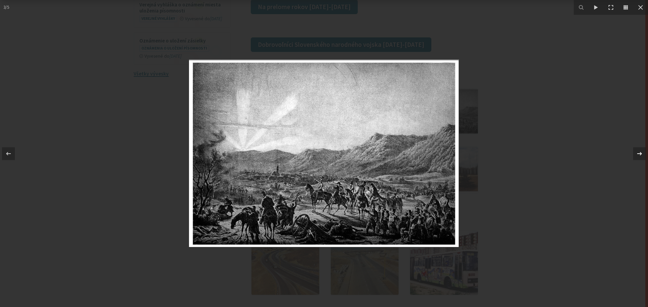
click at [642, 150] on icon at bounding box center [639, 154] width 8 height 8
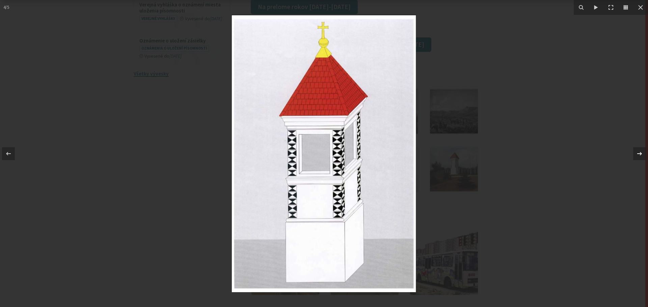
click at [642, 150] on icon at bounding box center [639, 154] width 8 height 8
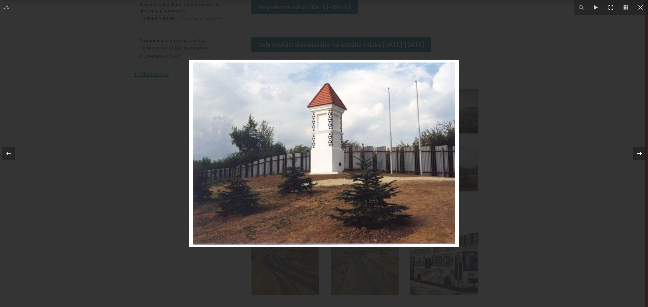
click at [642, 150] on icon at bounding box center [639, 154] width 8 height 8
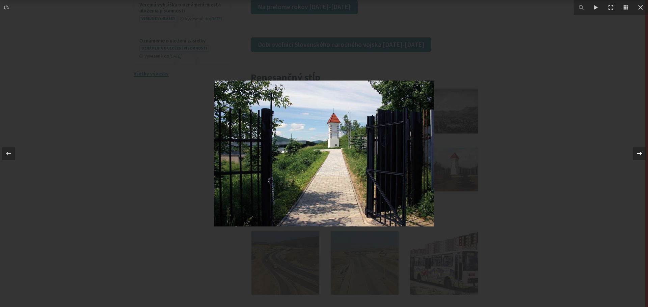
click at [642, 150] on icon at bounding box center [639, 154] width 8 height 8
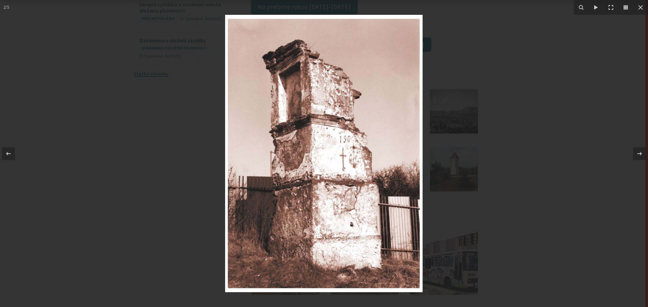
click at [495, 177] on div at bounding box center [324, 153] width 648 height 307
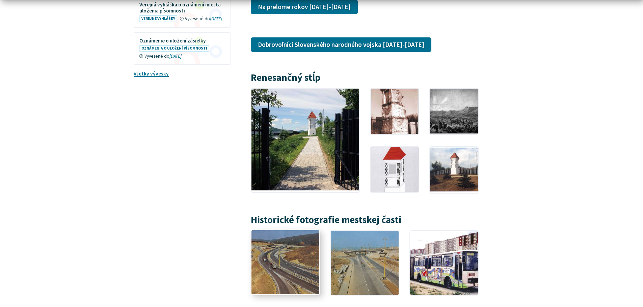
click at [280, 246] on img at bounding box center [285, 262] width 75 height 71
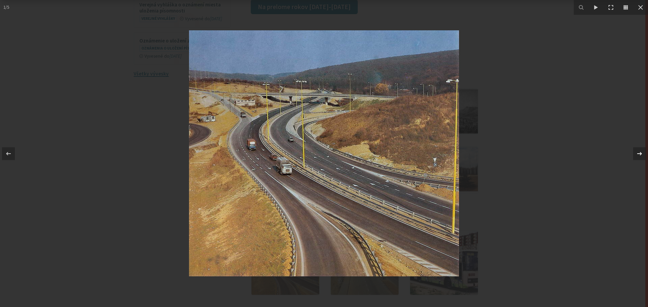
click at [642, 152] on icon at bounding box center [639, 154] width 8 height 8
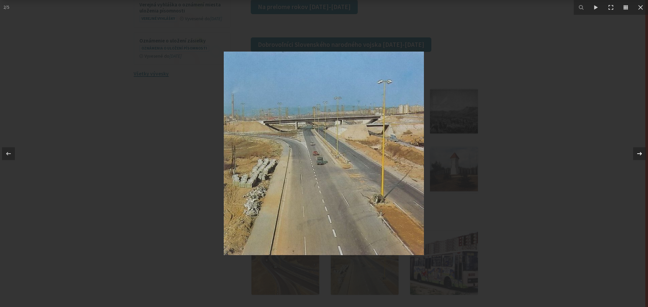
click at [642, 152] on div "2 / 5" at bounding box center [324, 153] width 648 height 307
click at [640, 147] on div at bounding box center [639, 153] width 13 height 13
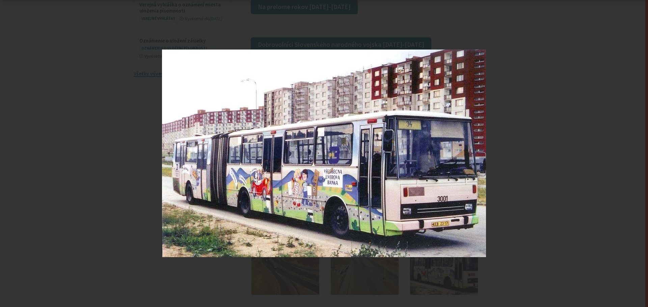
click at [638, 152] on div "3 / 5" at bounding box center [324, 153] width 648 height 307
click at [638, 154] on icon at bounding box center [639, 153] width 5 height 3
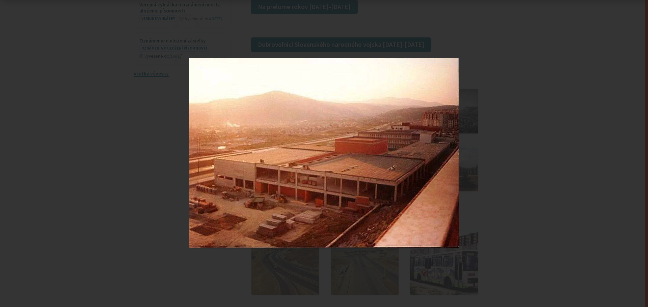
click at [638, 154] on div "4 / 5" at bounding box center [324, 153] width 648 height 307
click at [641, 152] on icon at bounding box center [639, 154] width 8 height 8
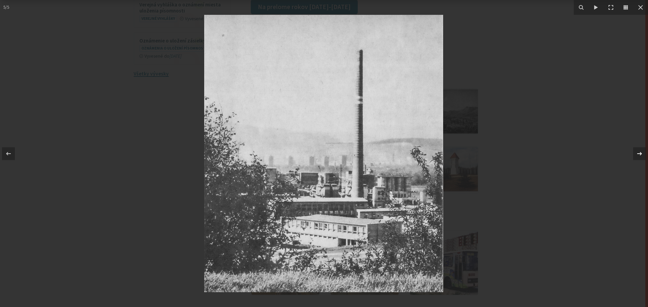
click at [641, 152] on icon at bounding box center [639, 154] width 8 height 8
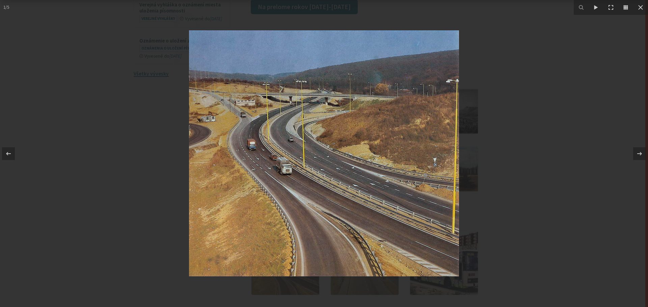
click at [641, 28] on div at bounding box center [324, 153] width 648 height 307
